Goal: Navigation & Orientation: Find specific page/section

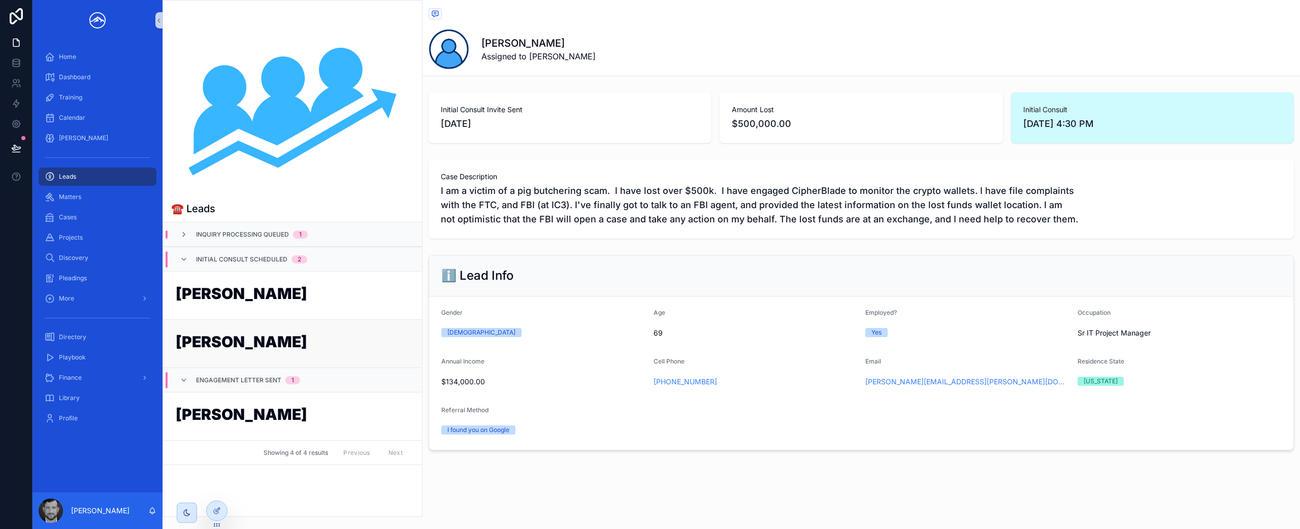
click at [294, 345] on h1 "[PERSON_NAME]" at bounding box center [293, 343] width 234 height 19
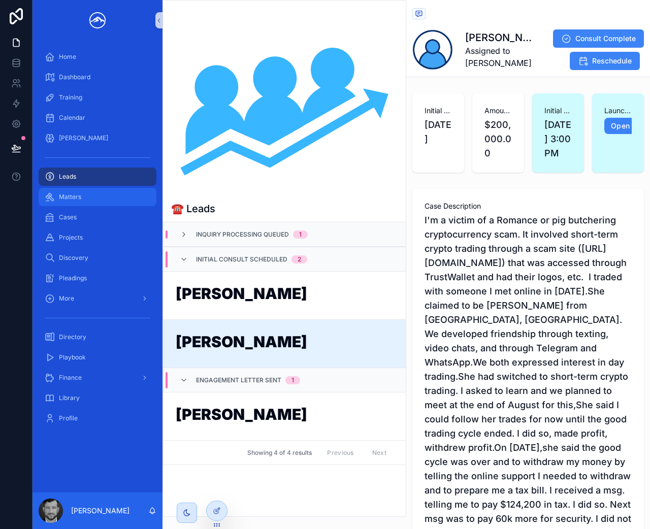
click at [122, 197] on div "Matters" at bounding box center [98, 197] width 106 height 16
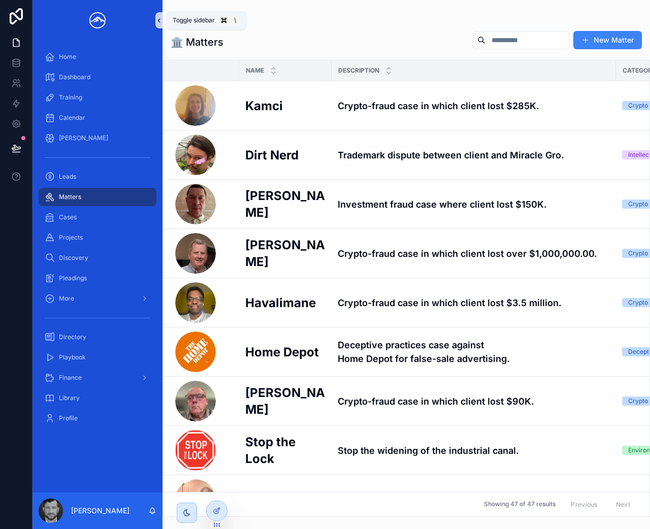
click at [160, 18] on icon "scrollable content" at bounding box center [158, 21] width 7 height 8
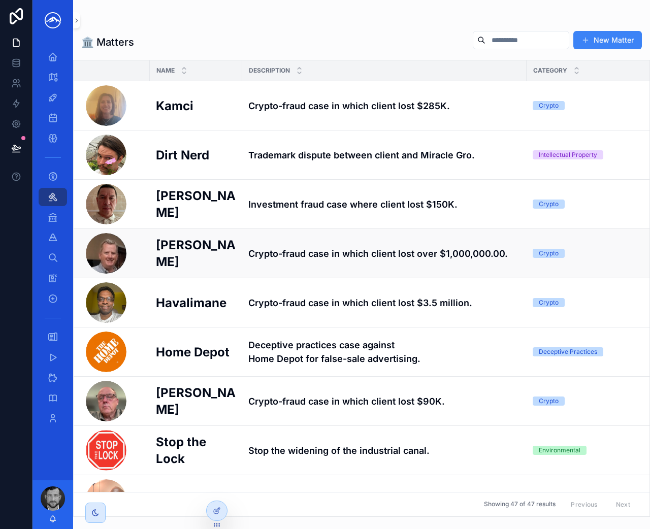
click at [360, 258] on h4 "Crypto-fraud case in which client lost over $1,000,000.00." at bounding box center [384, 254] width 272 height 14
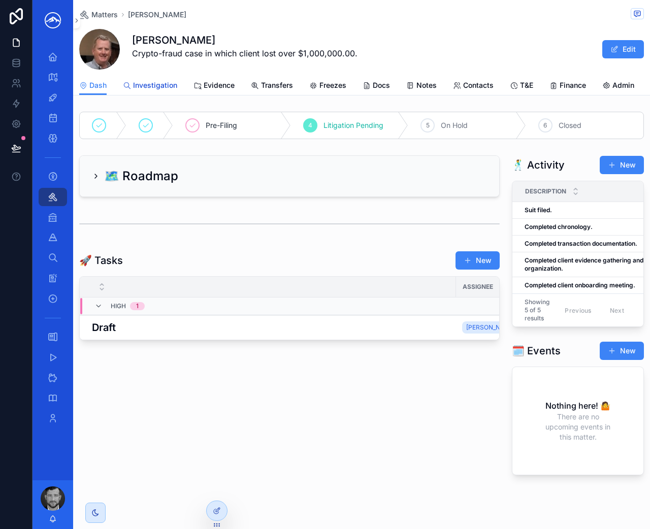
click at [173, 83] on span "Investigation" at bounding box center [155, 85] width 44 height 10
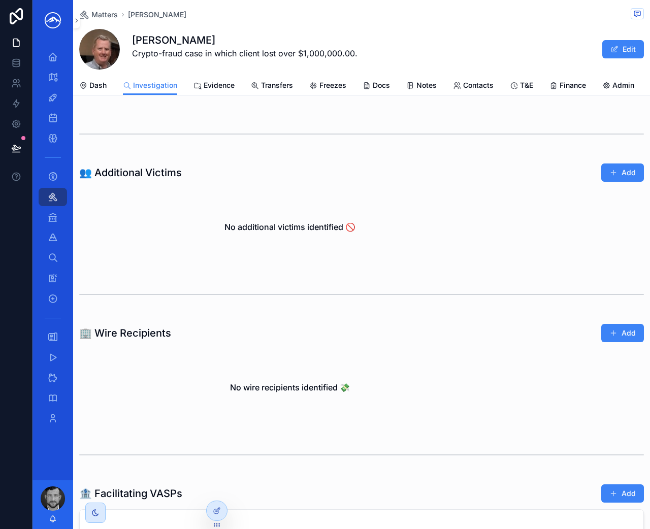
scroll to position [2925, 0]
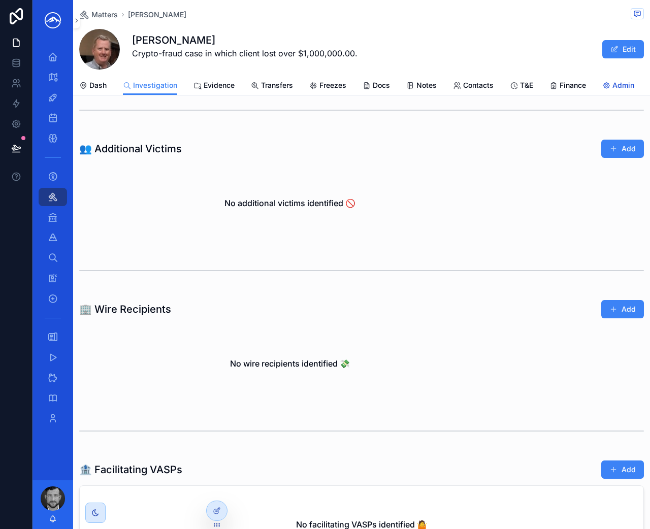
click at [618, 90] on span "Admin" at bounding box center [623, 85] width 22 height 10
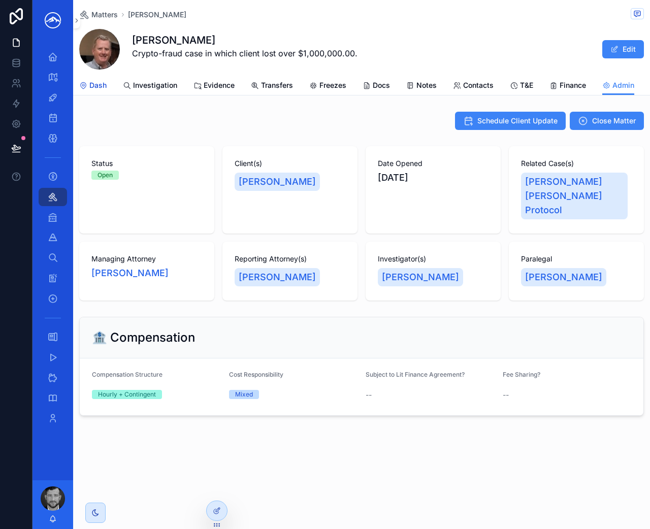
click at [104, 90] on span "Dash" at bounding box center [97, 85] width 17 height 10
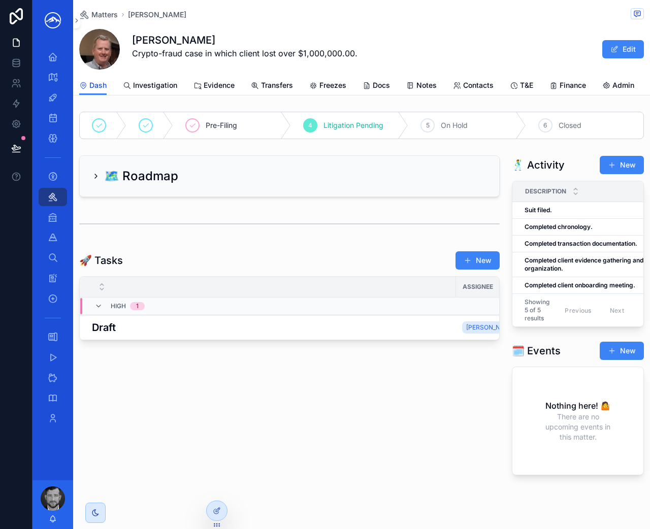
click at [103, 89] on span "Dash" at bounding box center [97, 85] width 17 height 10
click at [159, 86] on span "Investigation" at bounding box center [155, 85] width 44 height 10
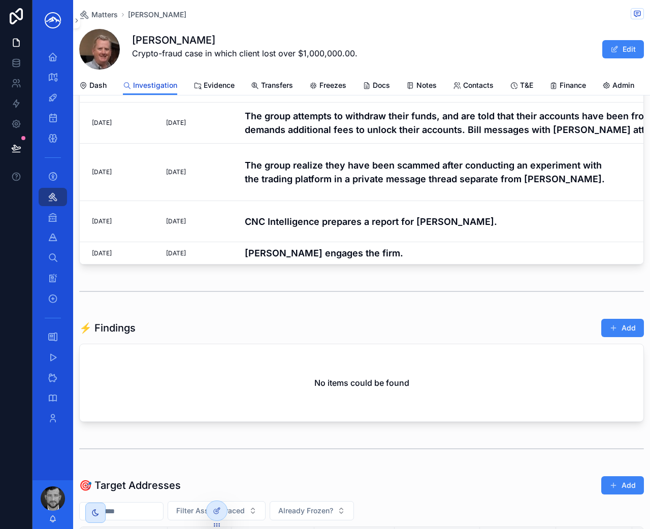
scroll to position [681, 0]
